Goal: Information Seeking & Learning: Check status

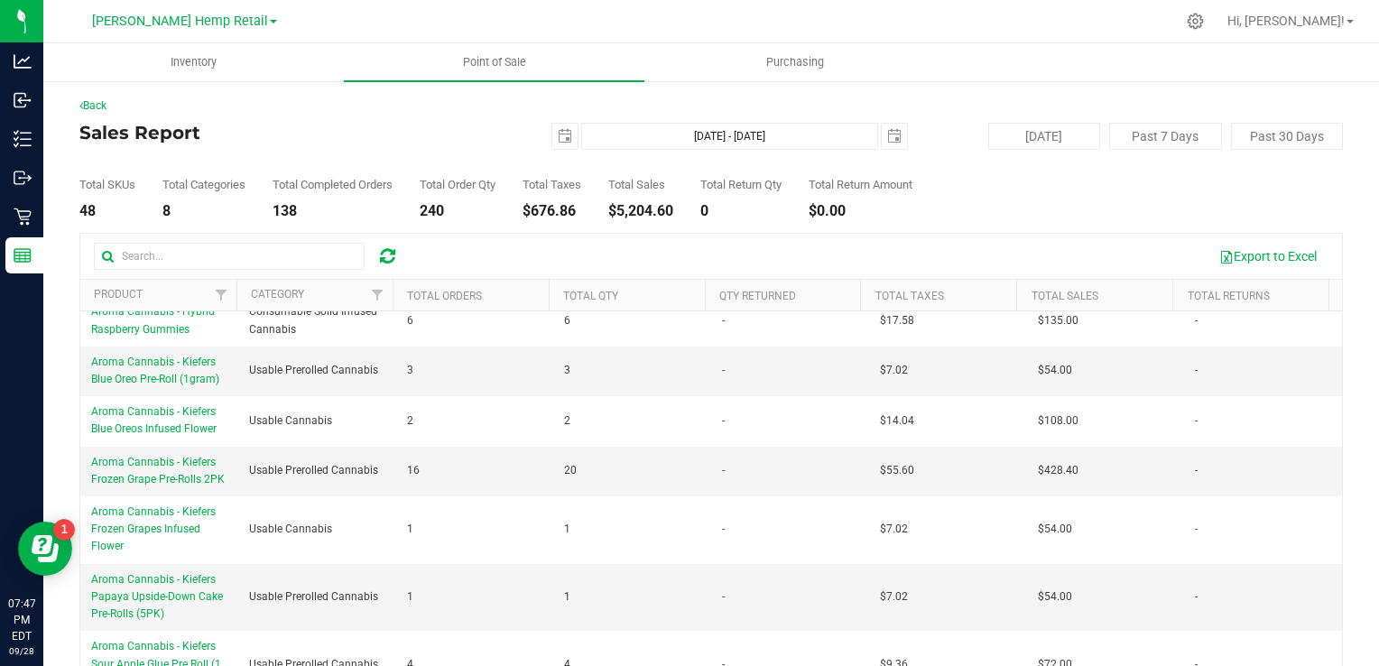
scroll to position [1178, 0]
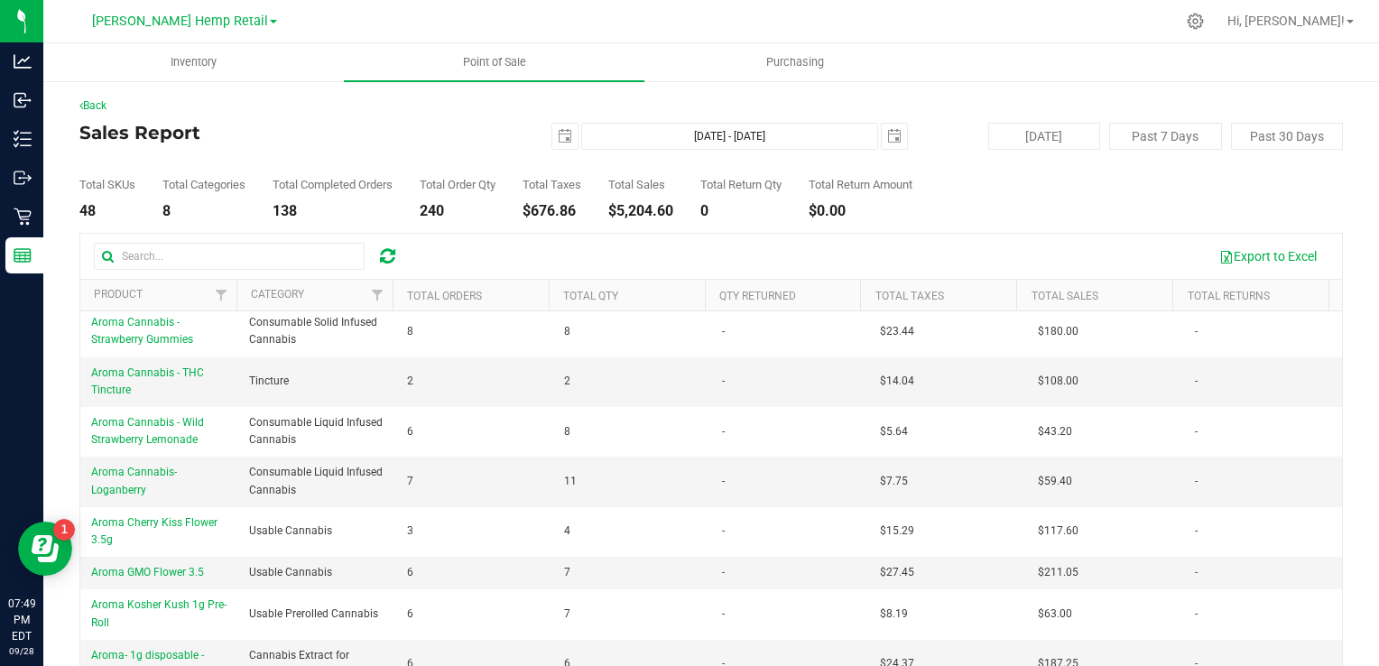
click at [573, 270] on div "Export to Excel" at bounding box center [871, 256] width 913 height 31
click at [207, 255] on input "text" at bounding box center [229, 256] width 271 height 27
type input "c"
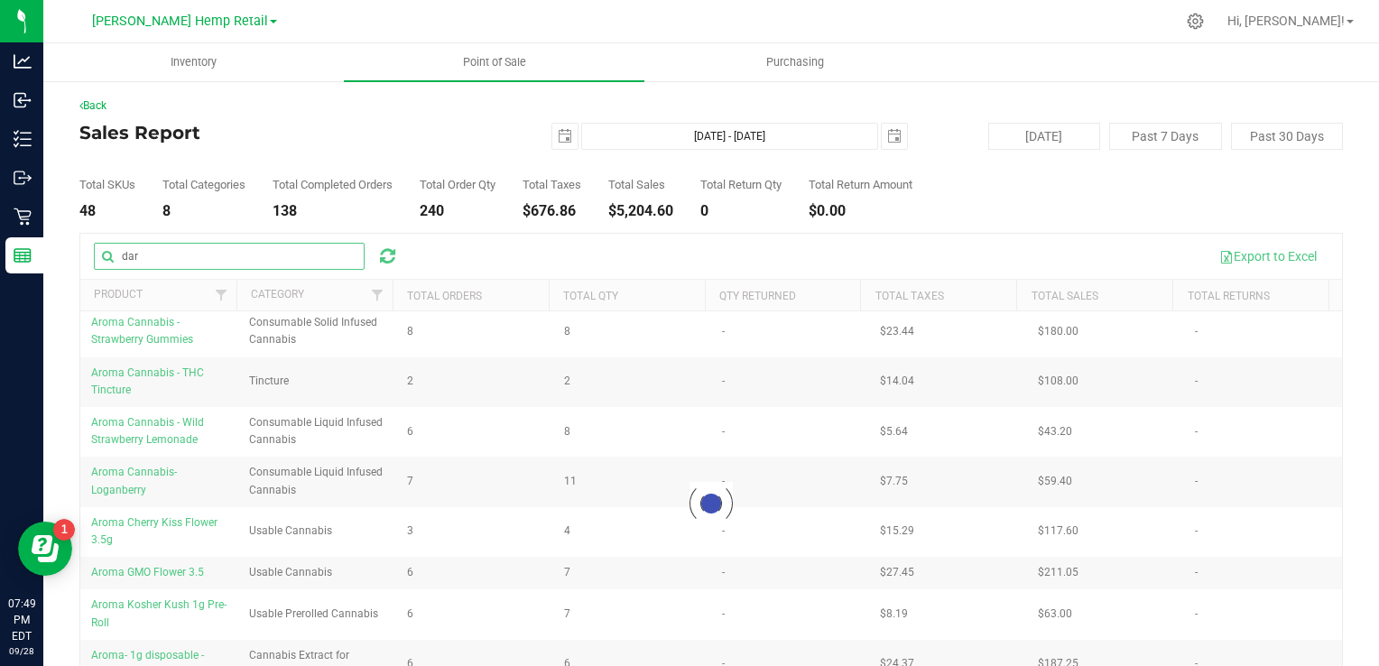
scroll to position [0, 0]
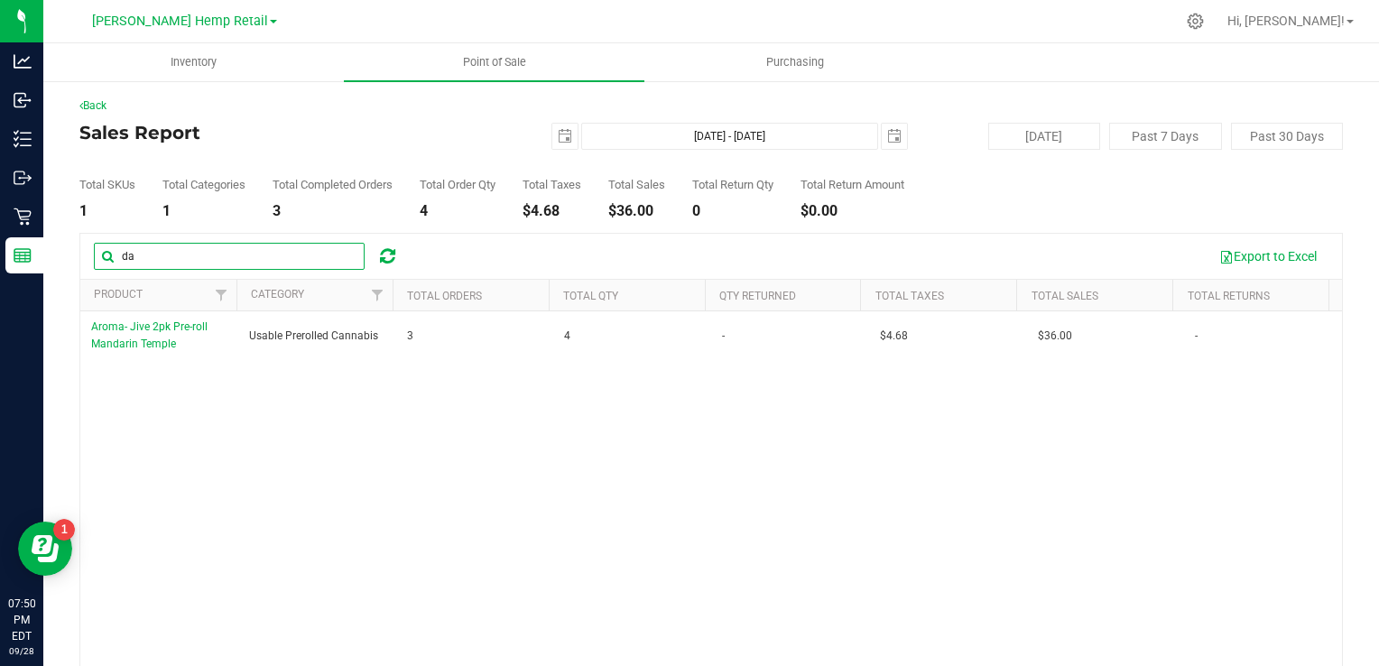
type input "d"
type input "cho"
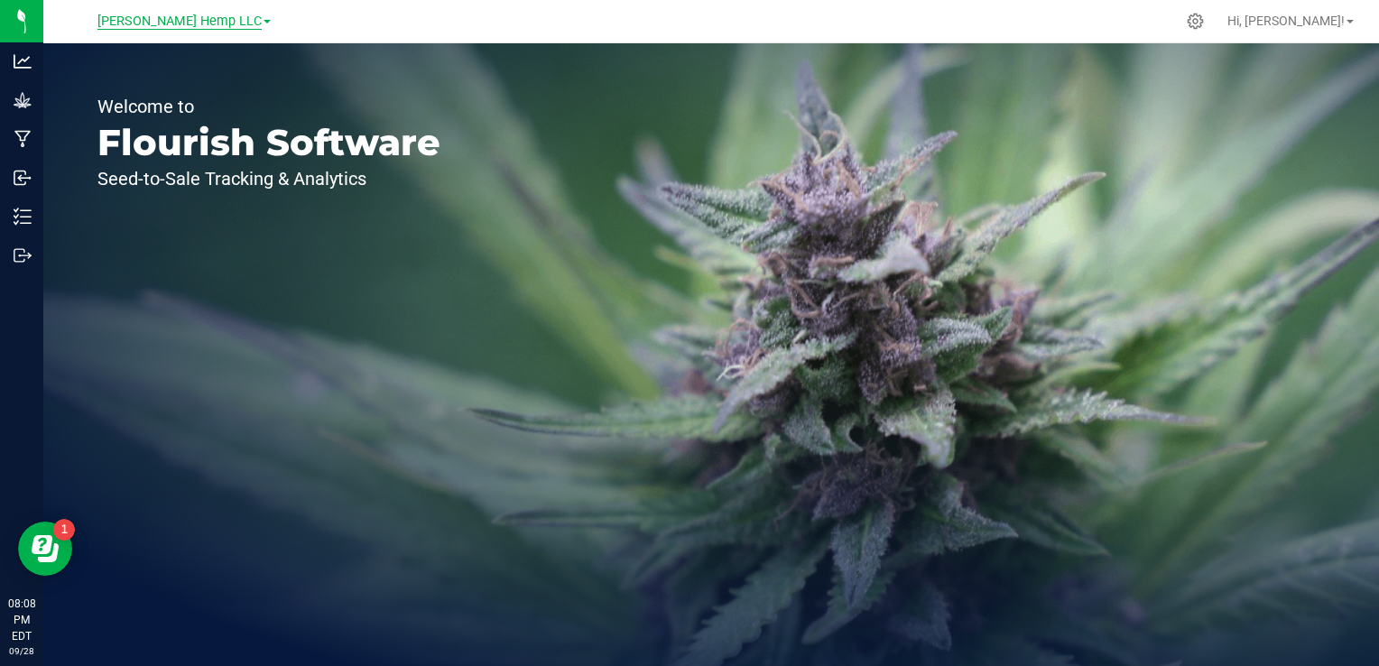
click at [217, 14] on span "Morris Hemp LLC" at bounding box center [179, 22] width 164 height 16
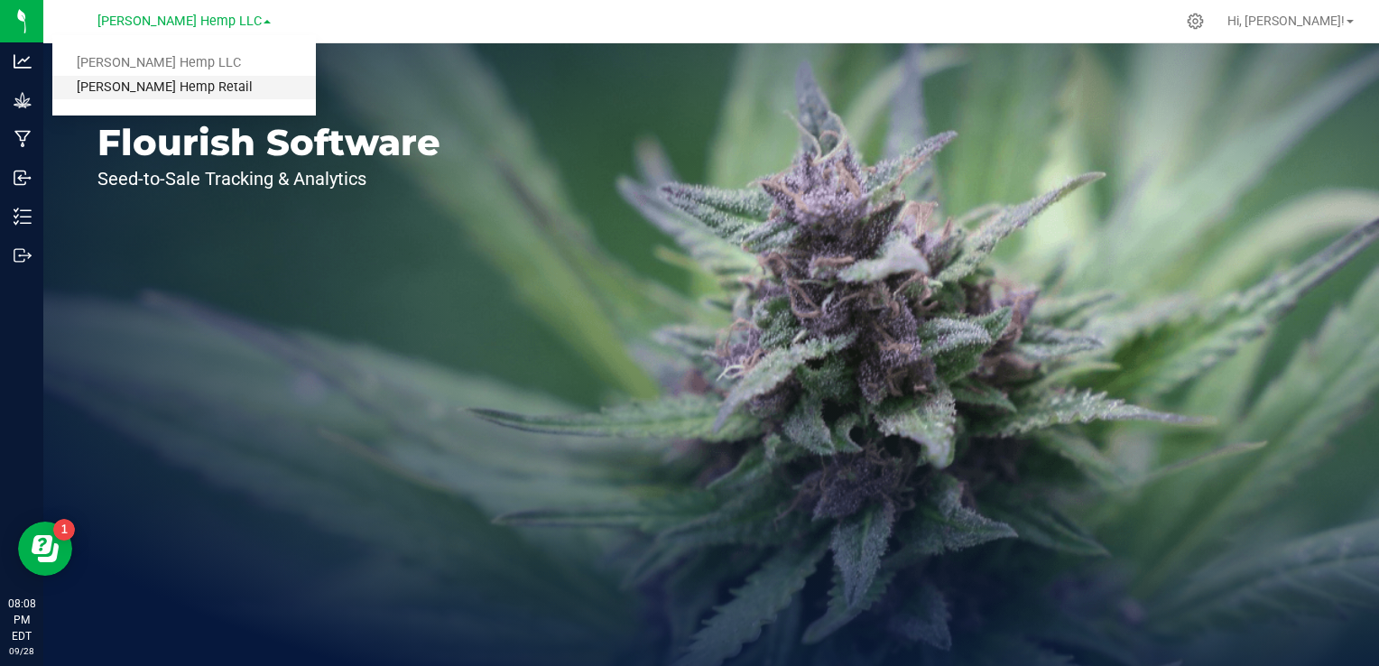
click at [159, 88] on link "[PERSON_NAME] Hemp Retail" at bounding box center [184, 88] width 264 height 24
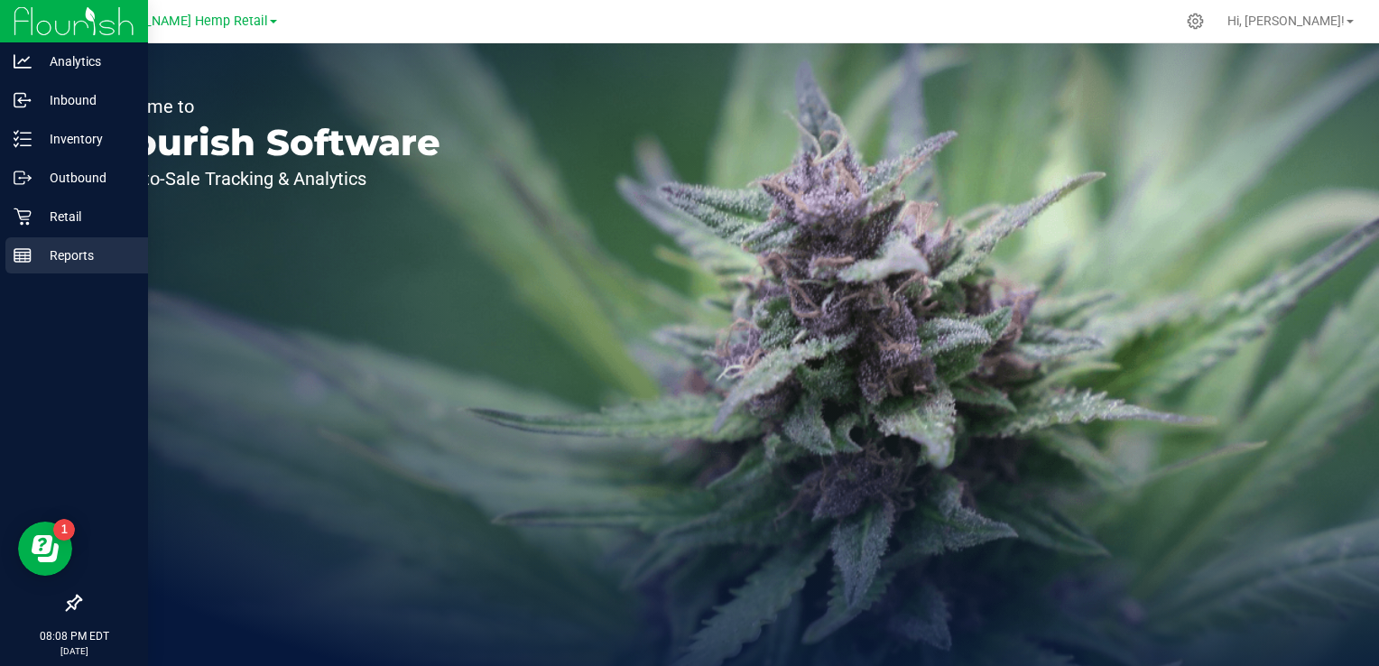
click at [30, 248] on icon at bounding box center [23, 255] width 18 height 18
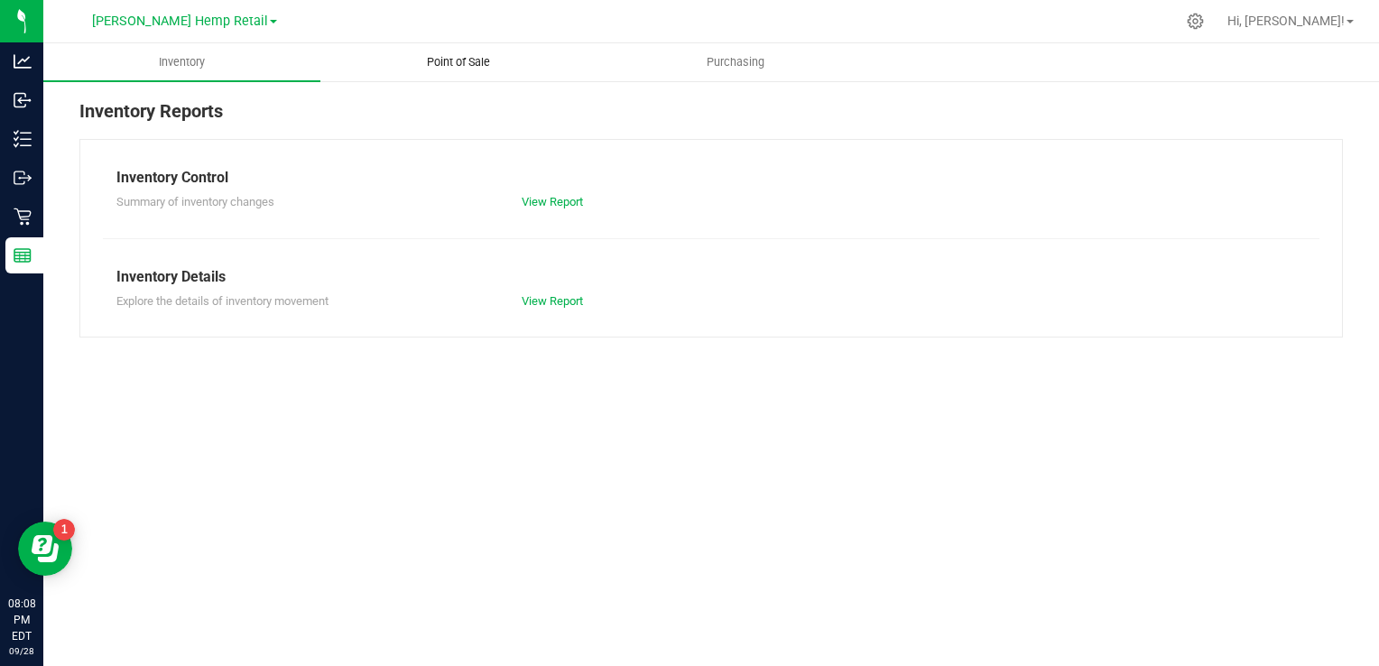
click at [473, 60] on span "Point of Sale" at bounding box center [459, 62] width 112 height 16
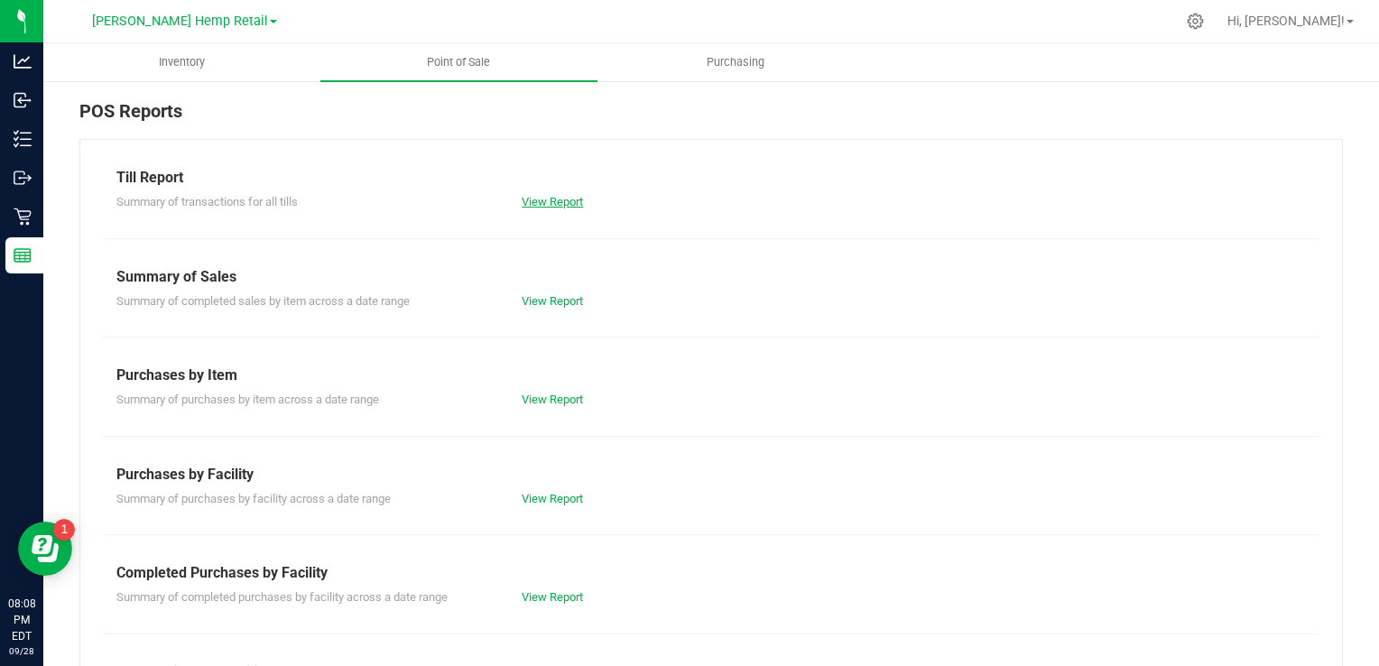
click at [572, 201] on link "View Report" at bounding box center [552, 202] width 61 height 14
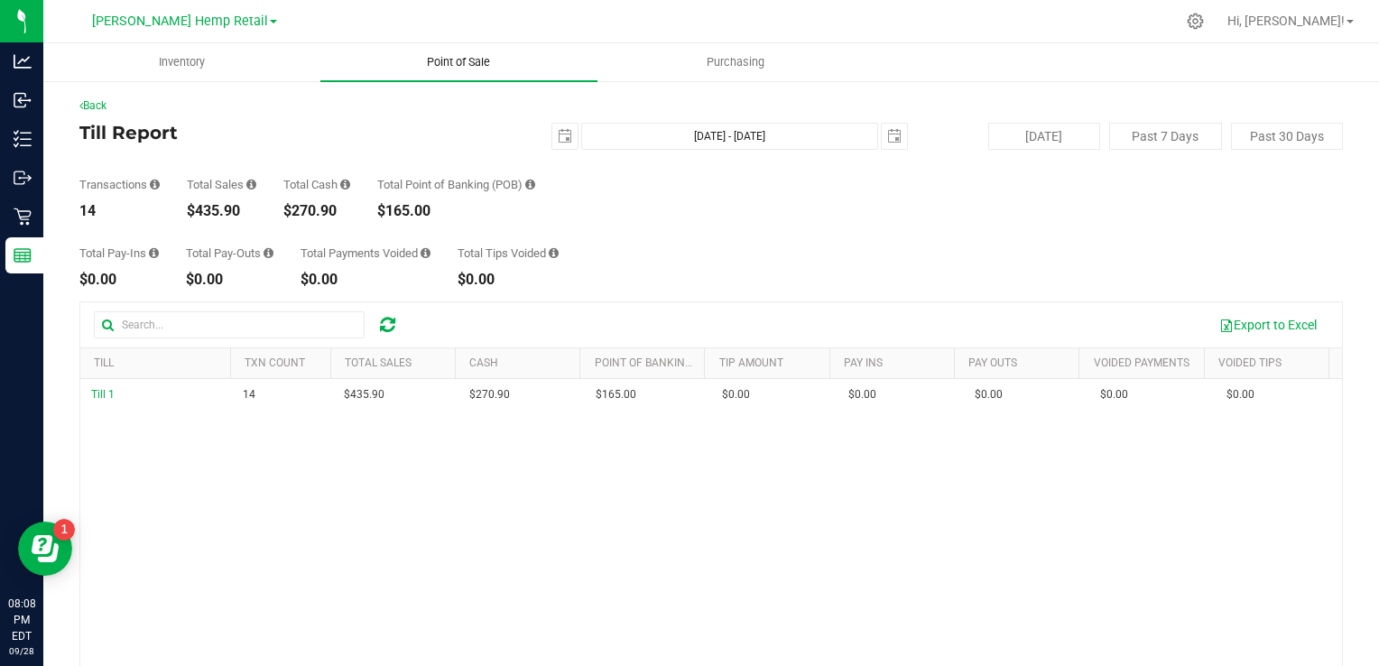
click at [458, 70] on uib-tab-heading "Point of Sale" at bounding box center [458, 62] width 277 height 38
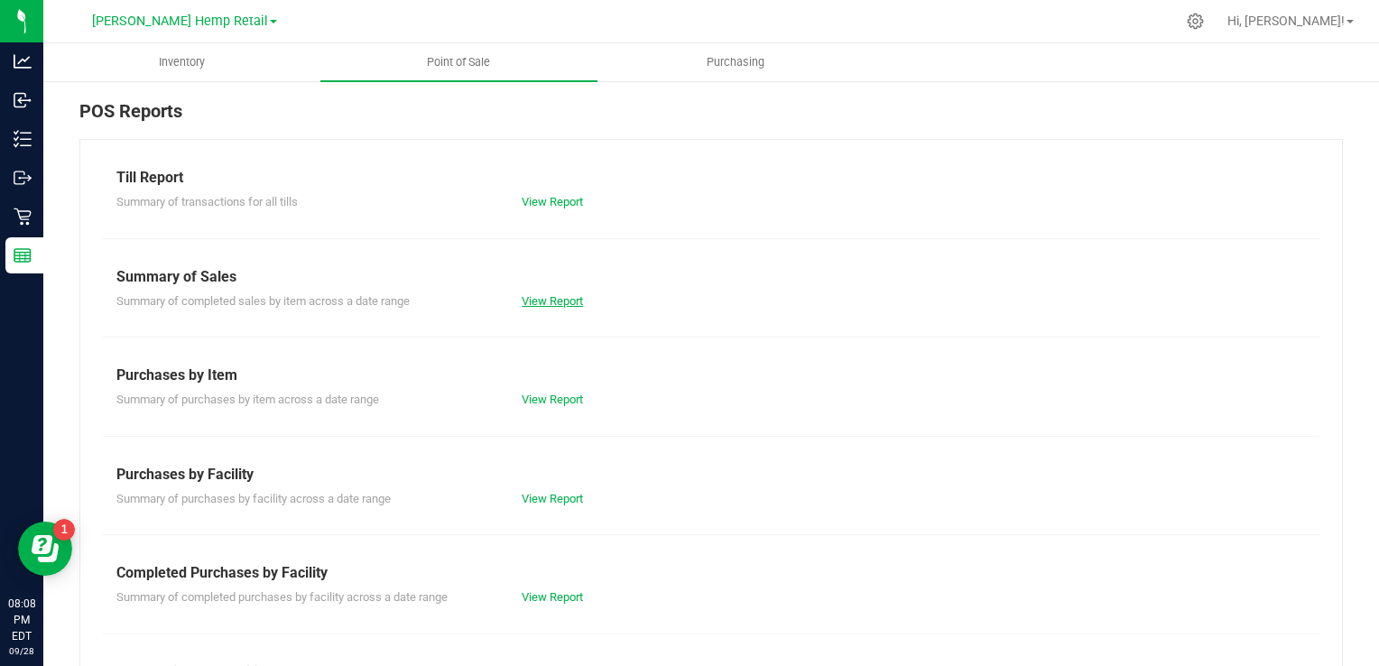
click at [529, 301] on link "View Report" at bounding box center [552, 301] width 61 height 14
